Goal: Information Seeking & Learning: Find contact information

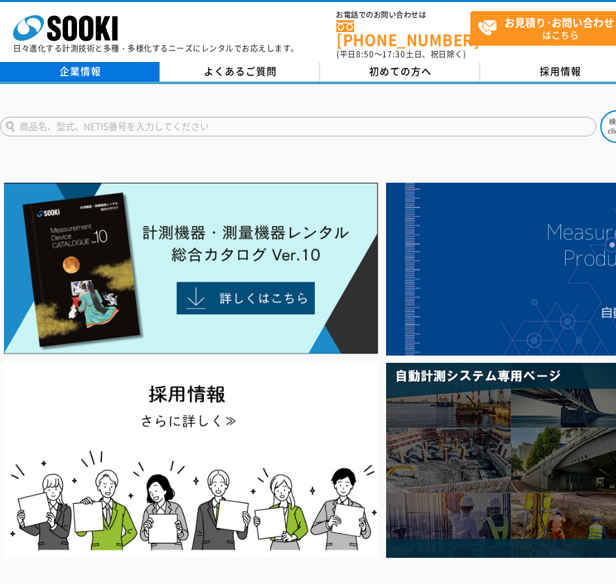
click at [119, 67] on link "企業情報" at bounding box center [80, 72] width 160 height 20
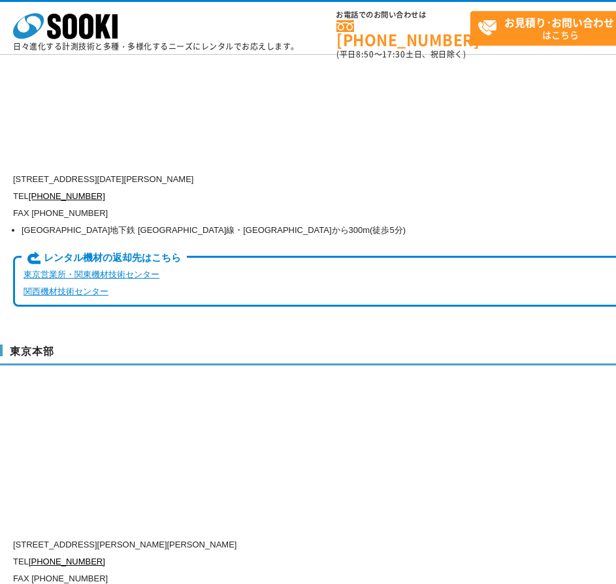
scroll to position [3538, 0]
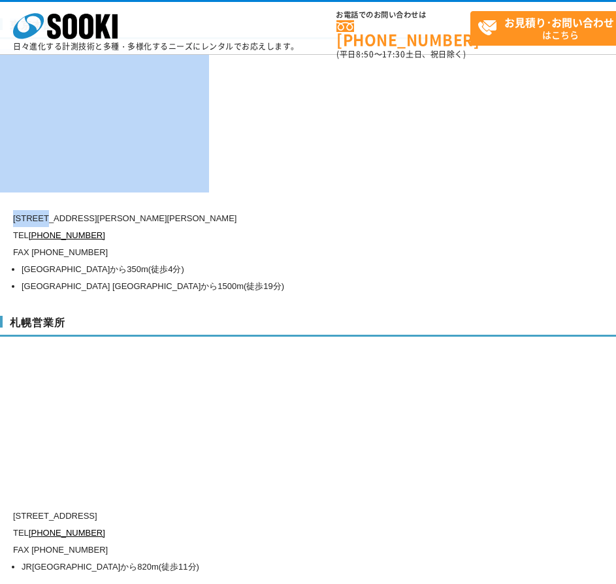
drag, startPoint x: 5, startPoint y: 191, endPoint x: 54, endPoint y: 191, distance: 49.0
click at [54, 191] on div "東京本部 [STREET_ADDRESS][PERSON_NAME][PERSON_NAME] TEL [PHONE_NUMBER] FAX [PHONE_N…" at bounding box center [382, 154] width 764 height 298
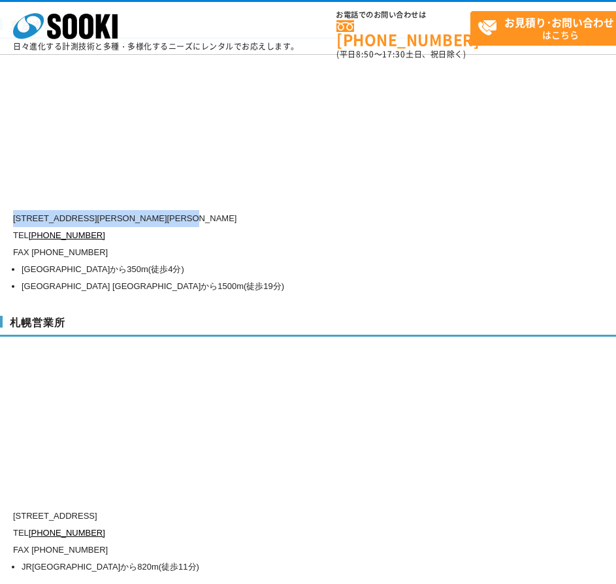
drag, startPoint x: 250, startPoint y: 191, endPoint x: 17, endPoint y: 190, distance: 233.0
click at [17, 210] on p "[STREET_ADDRESS][PERSON_NAME][PERSON_NAME]" at bounding box center [326, 218] width 627 height 17
copy p "[STREET_ADDRESS][PERSON_NAME][PERSON_NAME]"
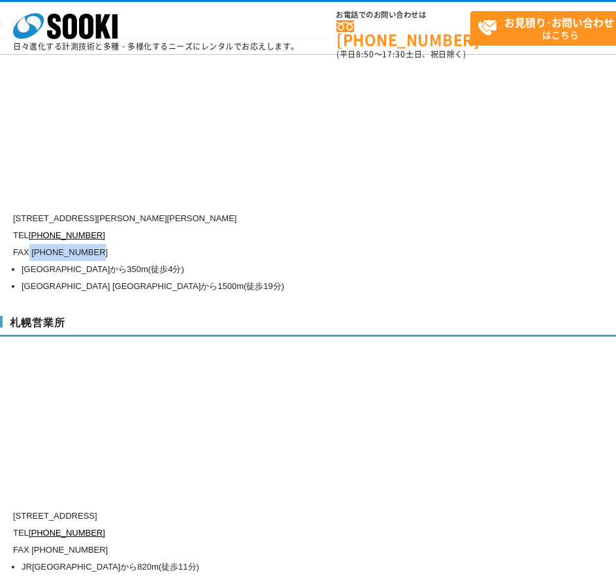
drag, startPoint x: 96, startPoint y: 226, endPoint x: 26, endPoint y: 227, distance: 69.8
click at [26, 244] on p "FAX [PHONE_NUMBER]" at bounding box center [326, 252] width 627 height 17
copy p "[PHONE_NUMBER]"
click at [432, 210] on p "[STREET_ADDRESS][PERSON_NAME][PERSON_NAME]" at bounding box center [326, 218] width 627 height 17
